Goal: Task Accomplishment & Management: Manage account settings

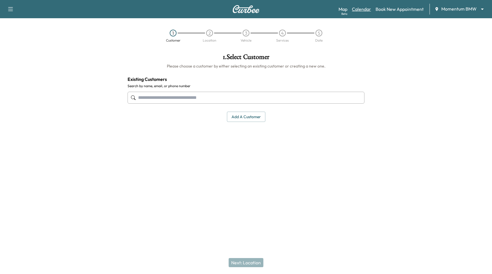
click at [363, 11] on link "Calendar" at bounding box center [361, 9] width 19 height 7
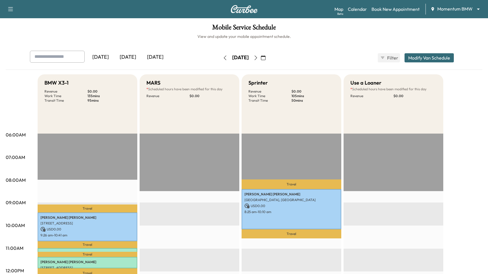
click at [266, 56] on icon "button" at bounding box center [263, 58] width 5 height 5
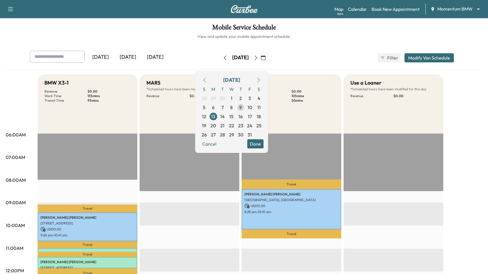
click at [242, 108] on span "9" at bounding box center [240, 107] width 3 height 7
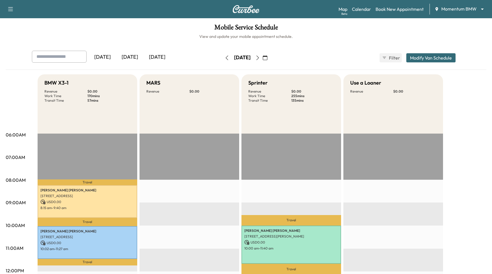
click at [442, 9] on body "Support Log Out Map Beta Calendar Book New Appointment Momentum BMW ******** ​ …" at bounding box center [246, 137] width 492 height 274
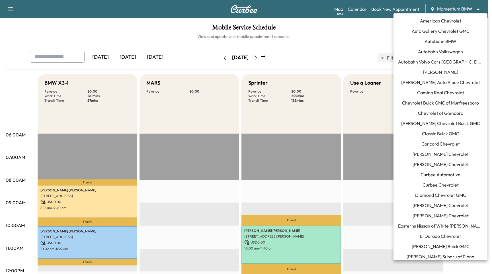
scroll to position [366, 0]
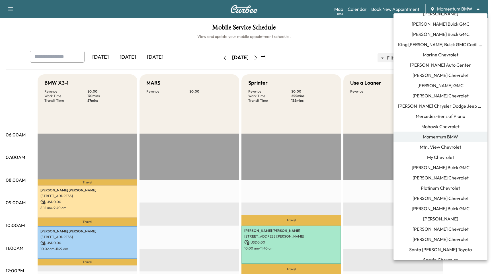
click at [453, 116] on span "Mercedes-Benz of Plano" at bounding box center [441, 116] width 50 height 7
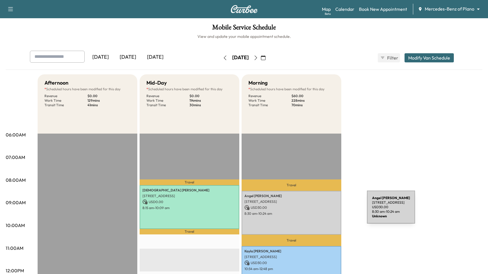
click at [324, 211] on div "[PERSON_NAME] [STREET_ADDRESS] USD 30.00 8:30 am - 10:24 am" at bounding box center [292, 213] width 100 height 44
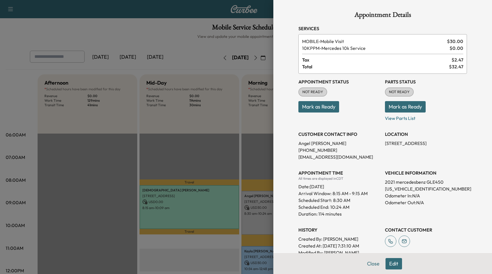
click at [244, 116] on div at bounding box center [246, 137] width 492 height 274
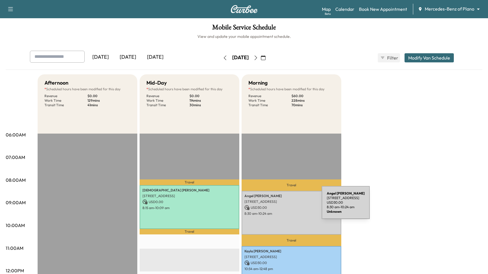
click at [279, 206] on p "USD 30.00" at bounding box center [291, 207] width 94 height 5
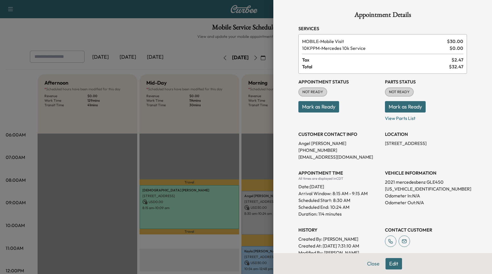
click at [262, 152] on div at bounding box center [246, 137] width 492 height 274
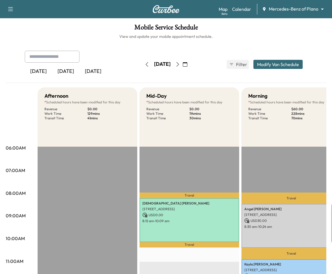
click at [289, 225] on p "8:30 am - 10:24 am" at bounding box center [291, 227] width 94 height 5
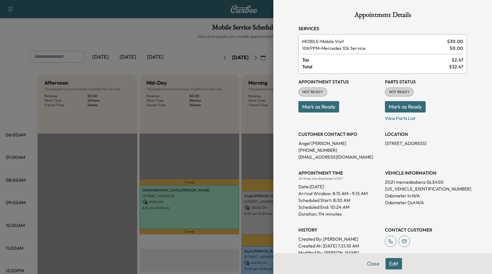
drag, startPoint x: 237, startPoint y: 46, endPoint x: 243, endPoint y: 43, distance: 6.8
click at [237, 46] on div at bounding box center [246, 137] width 492 height 274
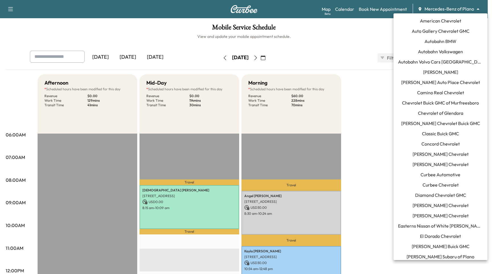
click at [438, 7] on body "Support Log Out Map Beta Calendar Book New Appointment Mercedes-Benz of Plano *…" at bounding box center [246, 137] width 492 height 274
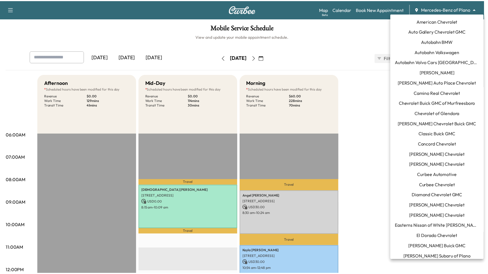
scroll to position [346, 0]
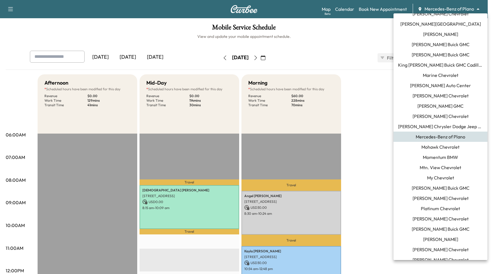
click at [370, 151] on div at bounding box center [246, 137] width 492 height 274
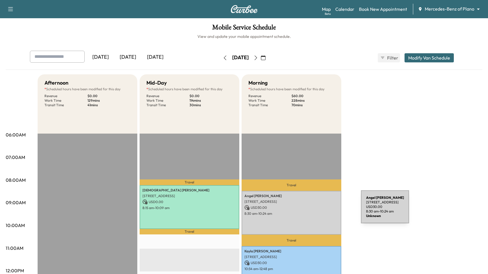
click at [318, 210] on div "[PERSON_NAME] [STREET_ADDRESS] USD 30.00 8:30 am - 10:24 am" at bounding box center [292, 213] width 100 height 44
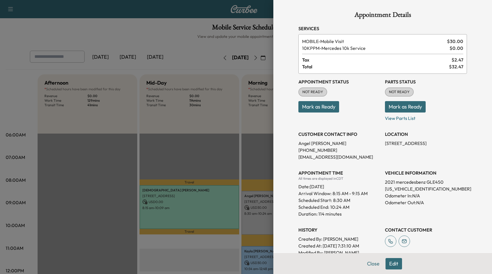
click at [230, 60] on div at bounding box center [246, 137] width 492 height 274
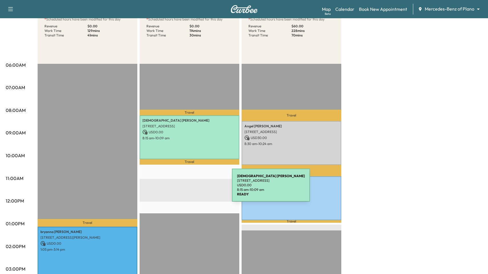
scroll to position [141, 0]
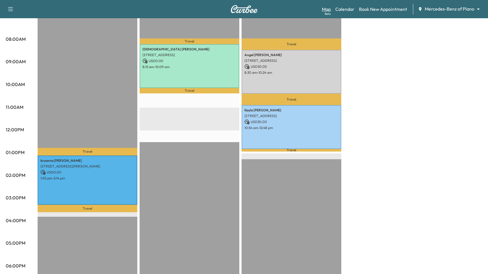
click at [328, 8] on link "Map Beta" at bounding box center [326, 9] width 9 height 7
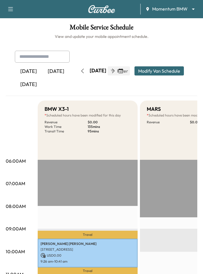
click at [178, 27] on h1 "Mobile Service Schedule" at bounding box center [101, 29] width 191 height 10
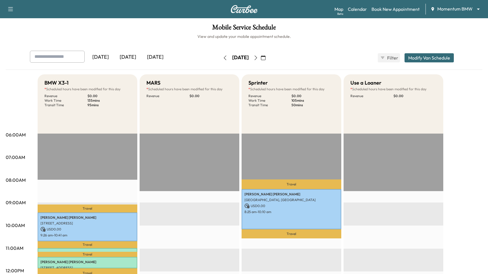
click at [202, 58] on button "button" at bounding box center [225, 57] width 10 height 9
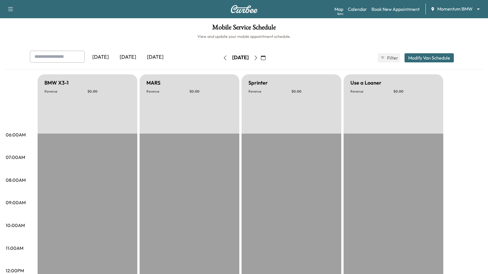
click at [202, 9] on body "Support Log Out Map Beta Calendar Book New Appointment Momentum BMW ******** ​ …" at bounding box center [244, 137] width 488 height 274
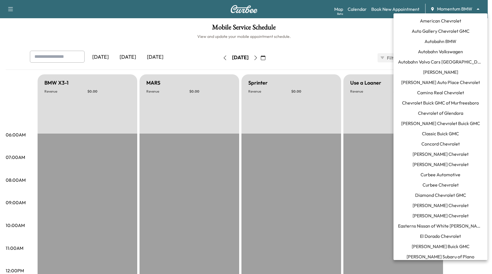
click at [202, 42] on div at bounding box center [246, 137] width 492 height 274
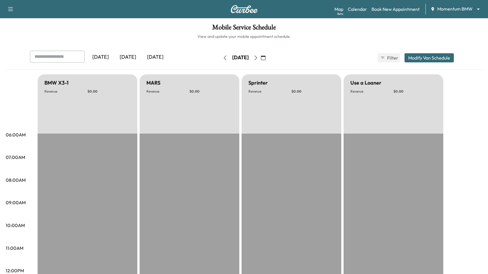
click at [202, 42] on div "Mobile Service Schedule View and update your mobile appointment schedule. Yeste…" at bounding box center [244, 262] width 488 height 489
click at [202, 28] on h1 "Mobile Service Schedule" at bounding box center [244, 29] width 477 height 10
click at [202, 23] on div "Mobile Service Schedule View and update your mobile appointment schedule. Yeste…" at bounding box center [244, 262] width 488 height 489
click at [202, 6] on body "Support Log Out Map Beta Calendar Book New Appointment Momentum BMW ******** ​ …" at bounding box center [244, 137] width 488 height 274
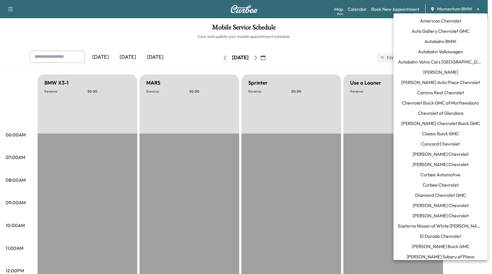
scroll to position [366, 0]
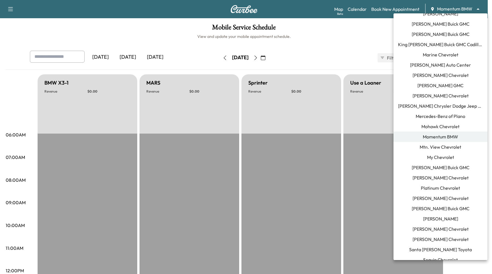
click at [202, 6] on div at bounding box center [246, 137] width 492 height 274
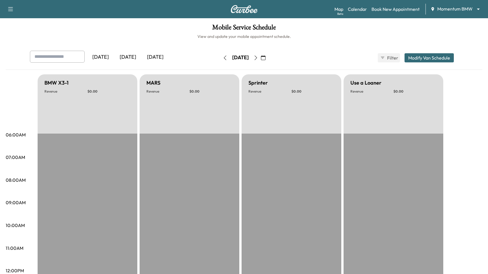
drag, startPoint x: 384, startPoint y: 36, endPoint x: 392, endPoint y: 14, distance: 23.0
click at [202, 35] on h6 "View and update your mobile appointment schedule." at bounding box center [244, 37] width 477 height 6
click at [13, 9] on icon "button" at bounding box center [10, 9] width 7 height 7
drag, startPoint x: 123, startPoint y: 26, endPoint x: 178, endPoint y: 20, distance: 55.9
click at [123, 26] on h1 "Mobile Service Schedule" at bounding box center [244, 29] width 477 height 10
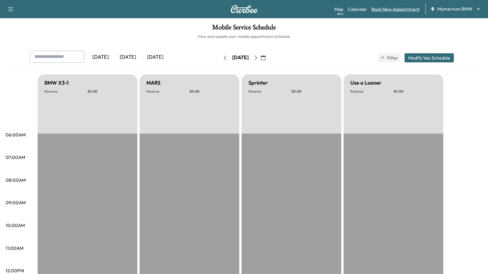
click at [202, 8] on link "Book New Appointment" at bounding box center [396, 9] width 48 height 7
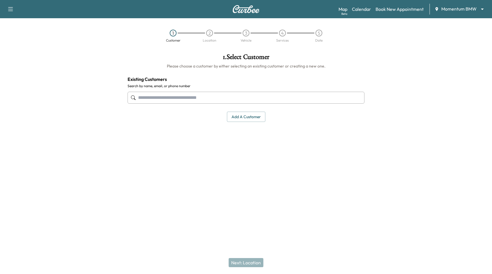
click at [202, 7] on body "Support Log Out Map Beta Calendar Book New Appointment Momentum BMW ******** ​ …" at bounding box center [246, 137] width 492 height 274
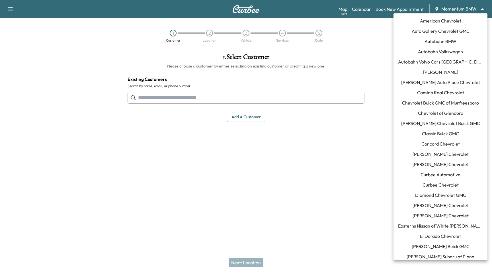
scroll to position [366, 0]
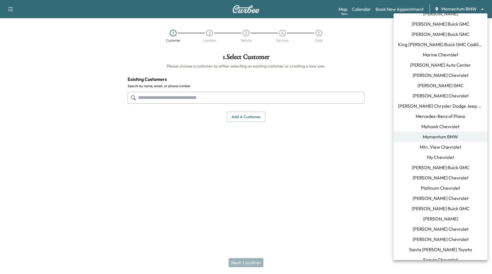
click at [202, 10] on div at bounding box center [246, 137] width 492 height 274
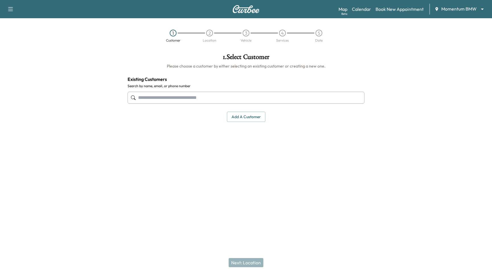
click at [202, 9] on div "American Chevrolet Auto Gallery Chevrolet GMC Autobahn BMW Autobahn Volkswagen …" at bounding box center [246, 137] width 492 height 274
click at [202, 9] on link "Calendar" at bounding box center [361, 9] width 19 height 7
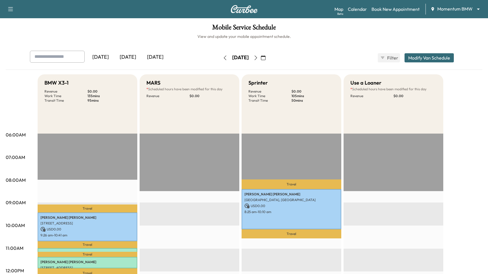
click at [202, 58] on icon "button" at bounding box center [263, 58] width 5 height 5
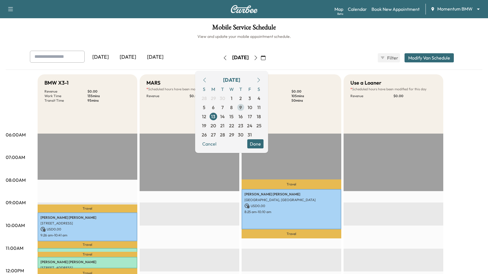
click at [202, 109] on span "9" at bounding box center [240, 107] width 9 height 9
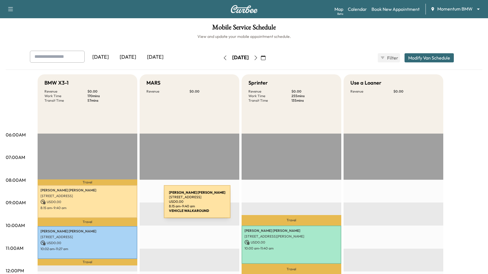
click at [121, 206] on p "8:15 am - 9:40 am" at bounding box center [87, 208] width 94 height 5
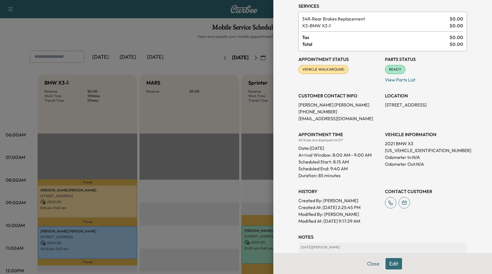
scroll to position [72, 0]
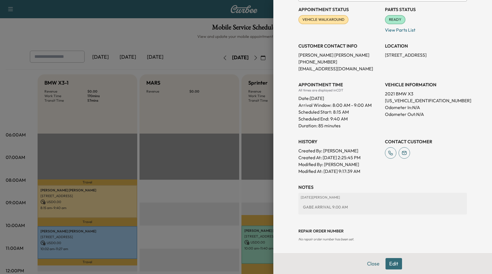
click at [120, 238] on div at bounding box center [246, 137] width 492 height 274
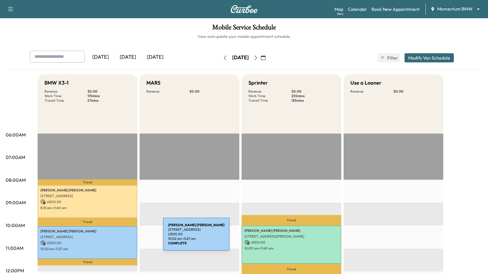
click at [120, 238] on p "11490 Westheimer Rd, Houston, TX 77077, USA" at bounding box center [87, 237] width 94 height 5
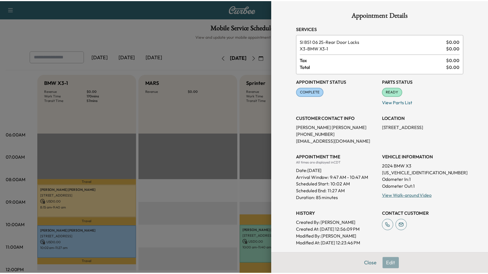
scroll to position [154, 0]
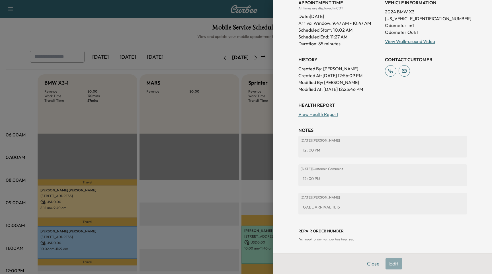
click at [193, 188] on div at bounding box center [246, 137] width 492 height 274
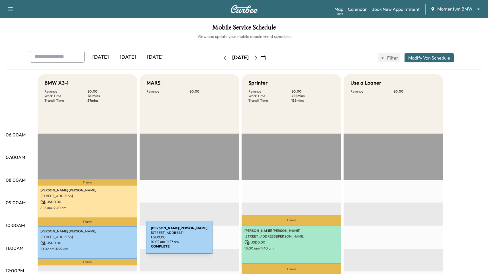
click at [102, 245] on div "NYISHA BLY-PIERCE 11490 Westheimer Rd, Houston, TX 77077, USA USD 0.00 10:02 am…" at bounding box center [88, 242] width 100 height 32
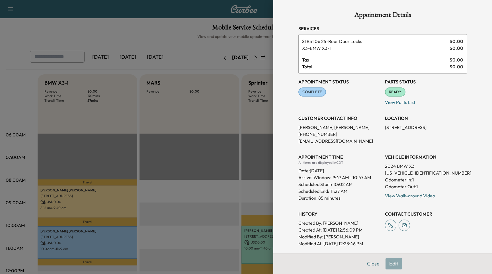
click at [202, 169] on div at bounding box center [246, 137] width 492 height 274
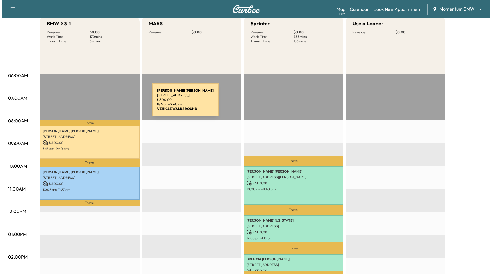
scroll to position [59, 0]
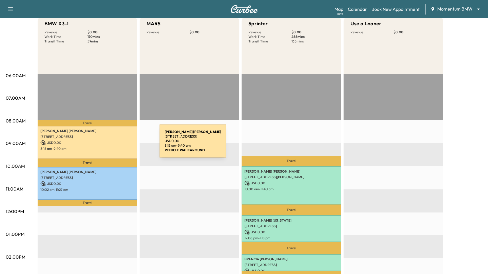
click at [117, 144] on p "USD 0.00" at bounding box center [87, 142] width 94 height 5
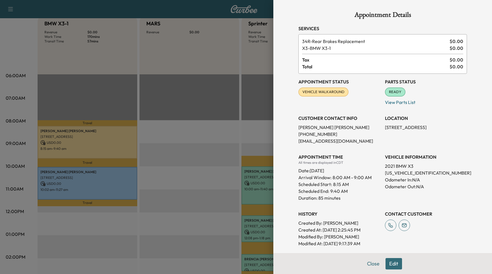
click at [202, 153] on div at bounding box center [246, 137] width 492 height 274
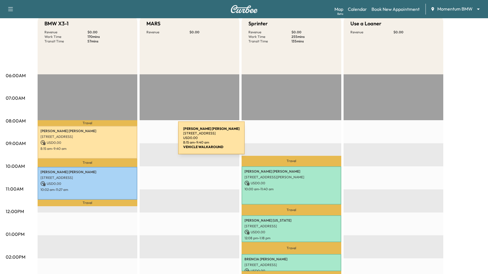
click at [124, 141] on p "USD 0.00" at bounding box center [87, 142] width 94 height 5
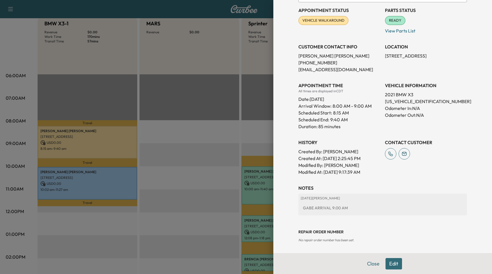
scroll to position [71, 0]
click at [202, 143] on div at bounding box center [246, 137] width 492 height 274
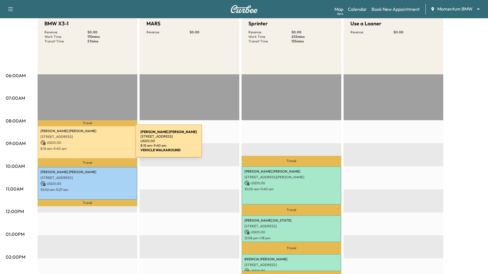
click at [93, 144] on p "USD 0.00" at bounding box center [87, 142] width 94 height 5
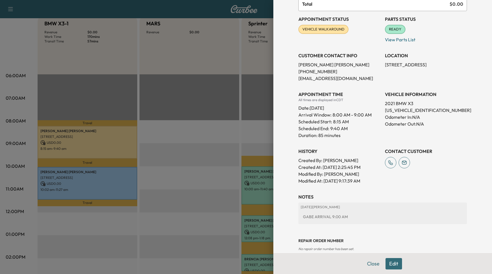
scroll to position [72, 0]
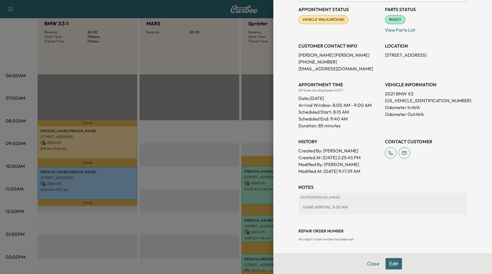
click at [202, 61] on div at bounding box center [246, 137] width 492 height 274
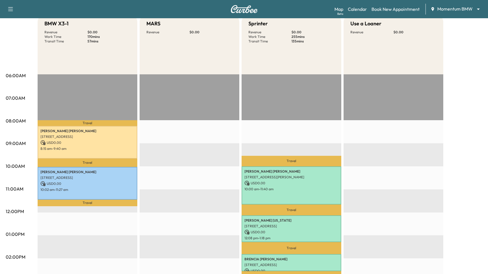
click at [202, 61] on div "MARS Revenue $ 0.00" at bounding box center [190, 44] width 100 height 59
click at [202, 6] on body "Support Log Out Map Beta Calendar Book New Appointment Momentum BMW ******** ​ …" at bounding box center [244, 78] width 488 height 274
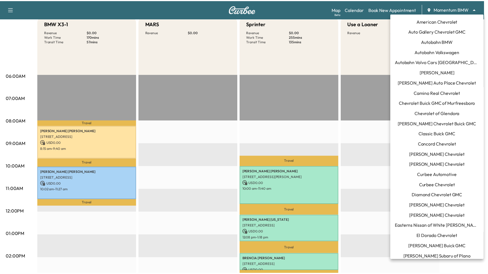
scroll to position [366, 0]
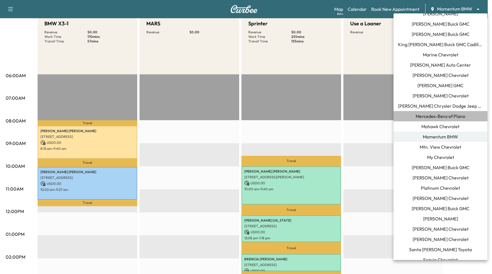
drag, startPoint x: 448, startPoint y: 115, endPoint x: 442, endPoint y: 112, distance: 5.6
click at [202, 115] on span "Mercedes-Benz of Plano" at bounding box center [441, 116] width 50 height 7
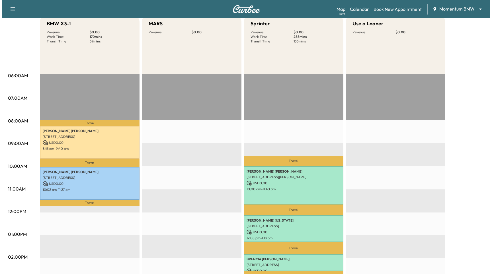
scroll to position [0, 0]
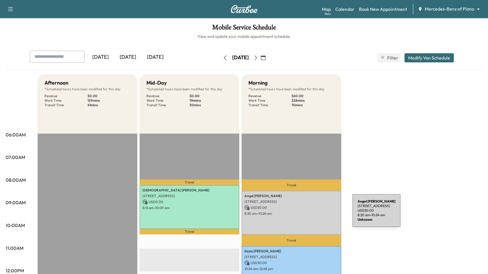
click at [202, 213] on p "8:30 am - 10:24 am" at bounding box center [291, 213] width 94 height 5
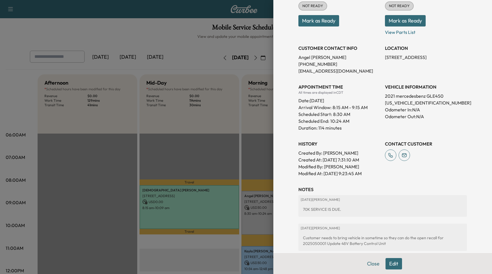
scroll to position [126, 0]
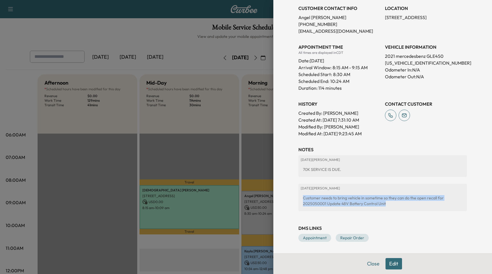
drag, startPoint x: 385, startPoint y: 205, endPoint x: 294, endPoint y: 193, distance: 92.2
click at [202, 193] on div "Appointment Details Services MOBILE - Mobile Visit $ 30.00 10KPPM - Mercedes 10…" at bounding box center [383, 63] width 182 height 379
click at [202, 201] on div "Customer needs to bring vehicle in sometime so they can do the open recall for …" at bounding box center [383, 201] width 164 height 16
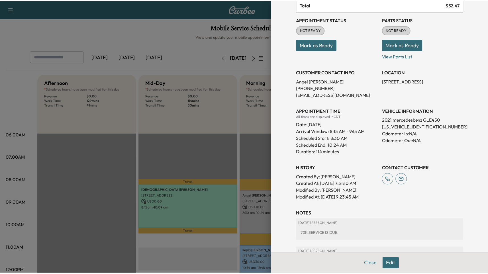
scroll to position [0, 0]
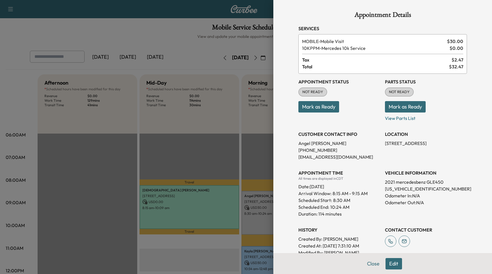
click at [202, 150] on div at bounding box center [246, 137] width 492 height 274
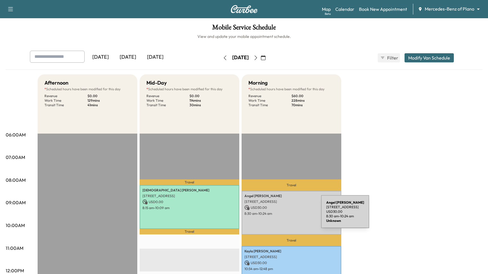
click at [202, 213] on p "8:30 am - 10:24 am" at bounding box center [291, 213] width 94 height 5
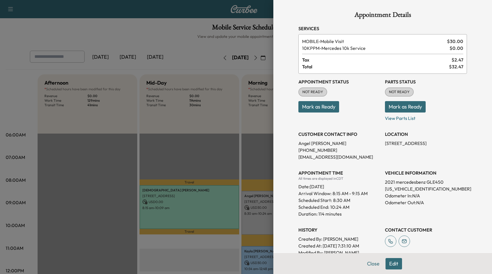
click at [202, 65] on div at bounding box center [246, 137] width 492 height 274
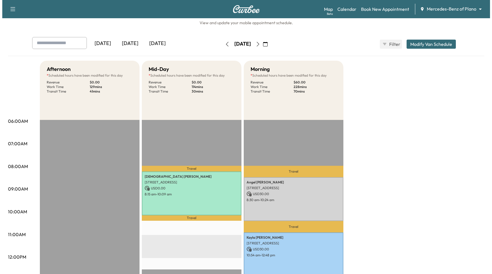
scroll to position [48, 0]
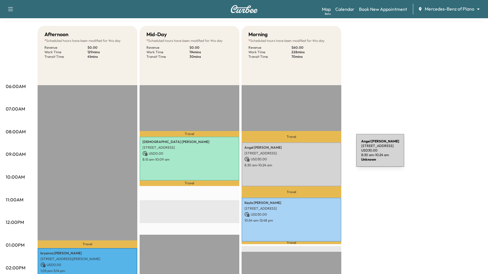
click at [202, 154] on p "[STREET_ADDRESS]" at bounding box center [291, 153] width 94 height 5
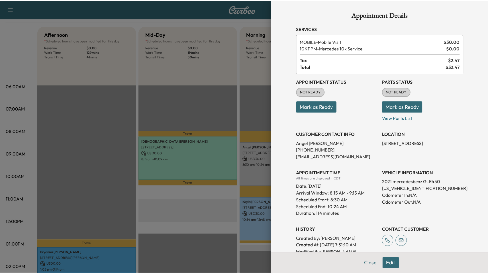
scroll to position [1, 0]
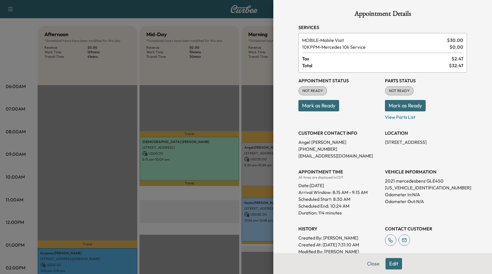
drag, startPoint x: 269, startPoint y: 162, endPoint x: 267, endPoint y: 167, distance: 5.8
click at [202, 162] on div "Appointment Details Services MOBILE - Mobile Visit $ 30.00 10KPPM - Mercedes 10…" at bounding box center [246, 137] width 492 height 274
click at [202, 207] on div at bounding box center [246, 137] width 492 height 274
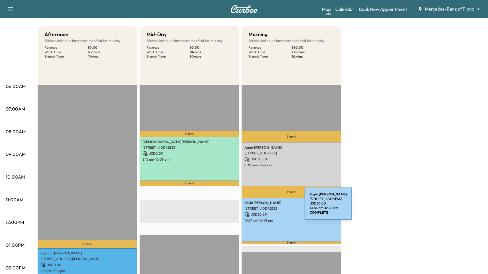
click at [202, 207] on p "[STREET_ADDRESS]" at bounding box center [291, 208] width 94 height 5
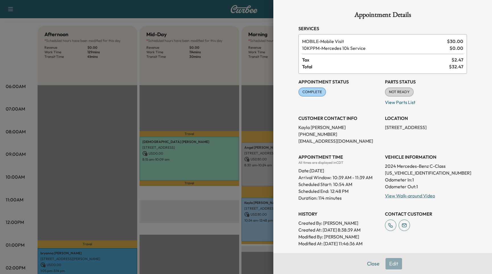
click at [202, 207] on div at bounding box center [246, 137] width 492 height 274
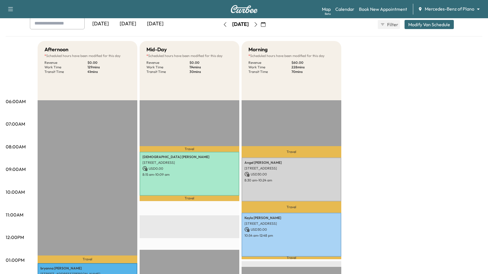
scroll to position [36, 0]
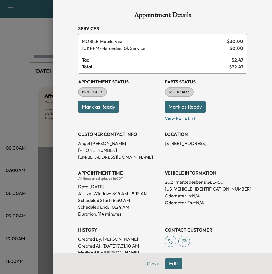
click at [17, 102] on div at bounding box center [136, 137] width 272 height 274
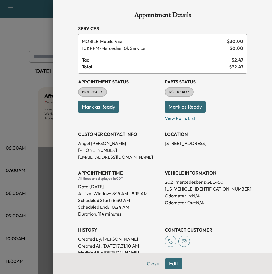
click at [37, 103] on div at bounding box center [136, 137] width 272 height 274
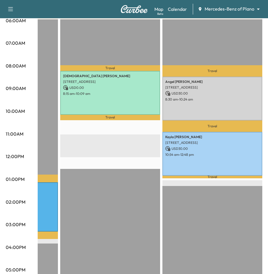
scroll to position [46, 0]
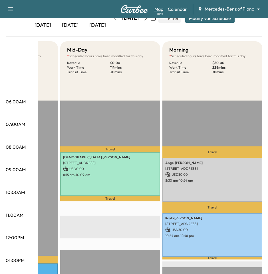
click at [160, 10] on link "Map Beta" at bounding box center [158, 9] width 9 height 7
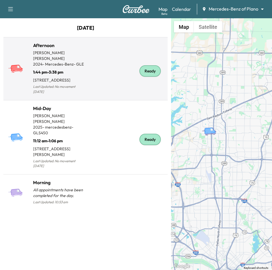
click at [83, 67] on p "2024 - Mercedes-Benz - GLE" at bounding box center [59, 64] width 52 height 6
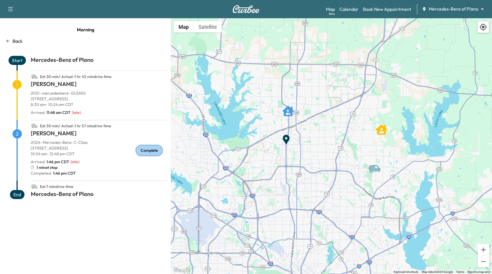
drag, startPoint x: 353, startPoint y: 150, endPoint x: 355, endPoint y: 132, distance: 18.1
click at [272, 132] on div "To activate drag with keyboard, press Alt + Enter. Once in keyboard drag state,…" at bounding box center [331, 146] width 321 height 256
click at [8, 40] on icon at bounding box center [8, 41] width 5 height 5
